Goal: Information Seeking & Learning: Check status

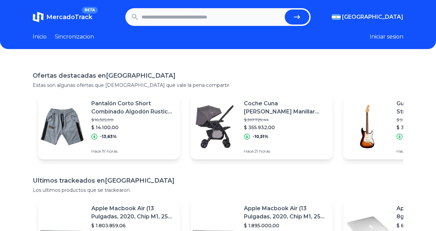
click at [226, 20] on input "text" at bounding box center [212, 17] width 140 height 15
type input "********"
click at [285, 10] on button "submit" at bounding box center [297, 17] width 25 height 15
